Goal: Transaction & Acquisition: Purchase product/service

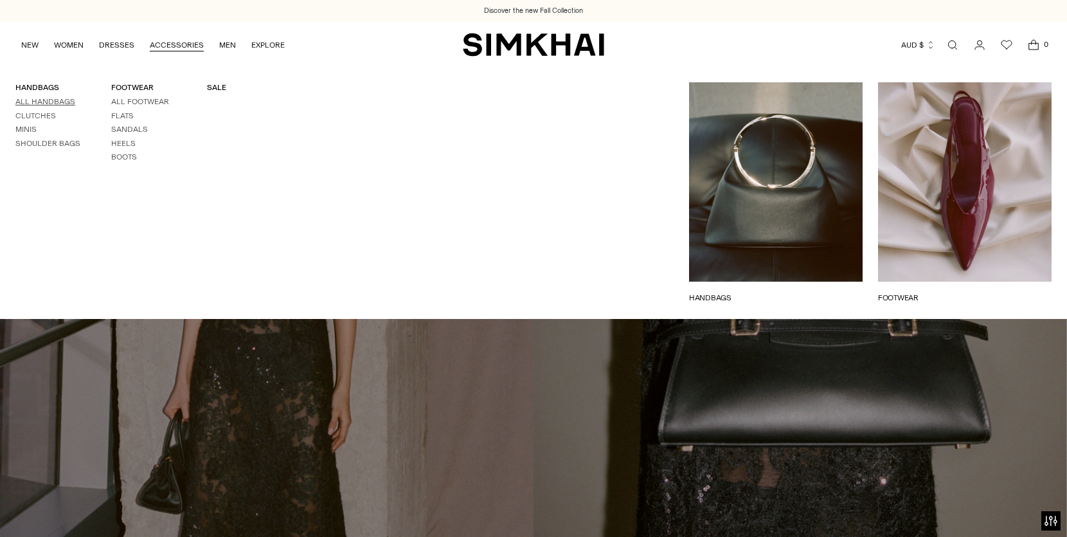
click at [46, 102] on link "All Handbags" at bounding box center [45, 101] width 60 height 9
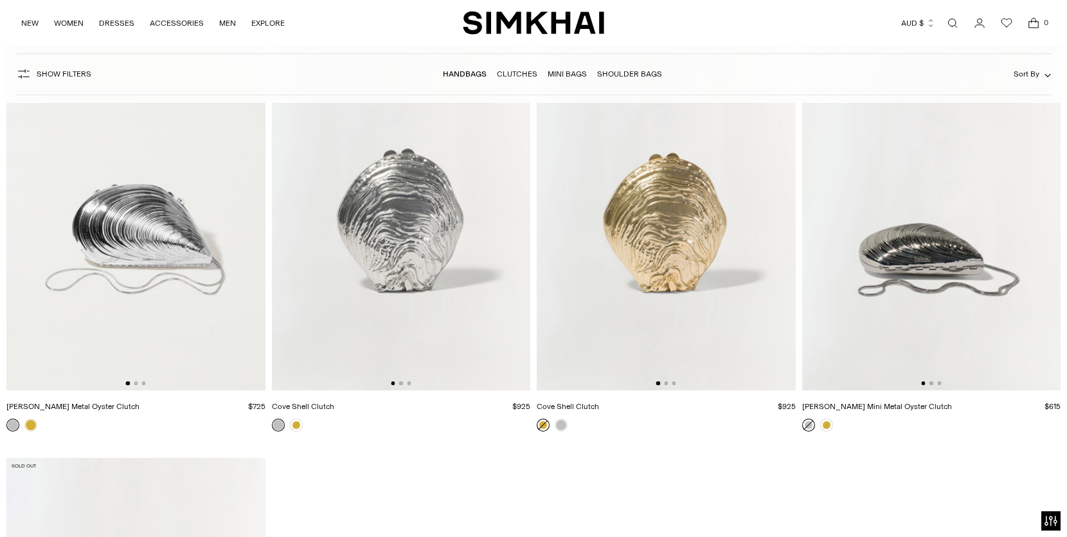
scroll to position [4728, 0]
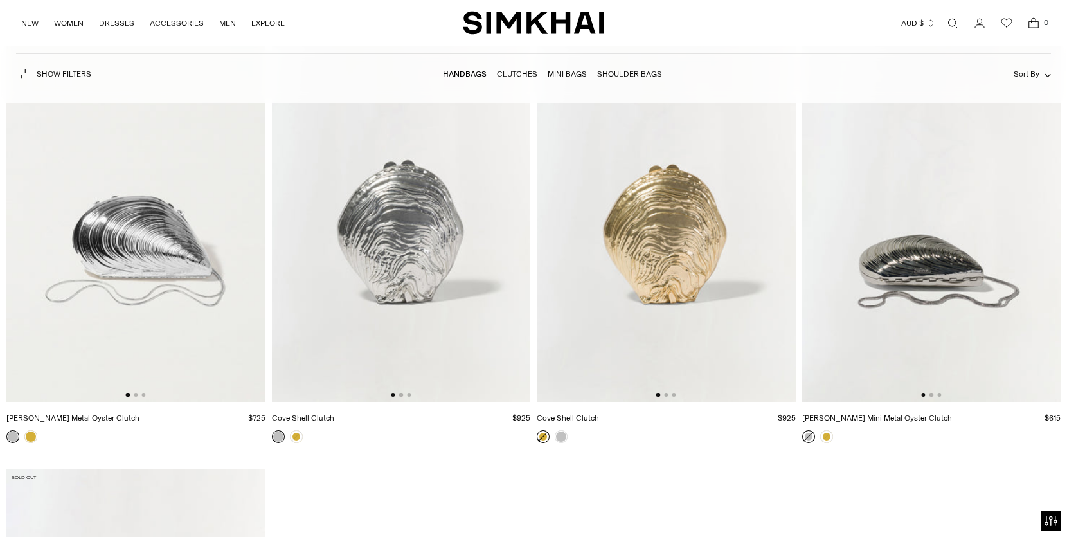
click at [127, 248] on img at bounding box center [135, 208] width 259 height 388
